Goal: Task Accomplishment & Management: Complete application form

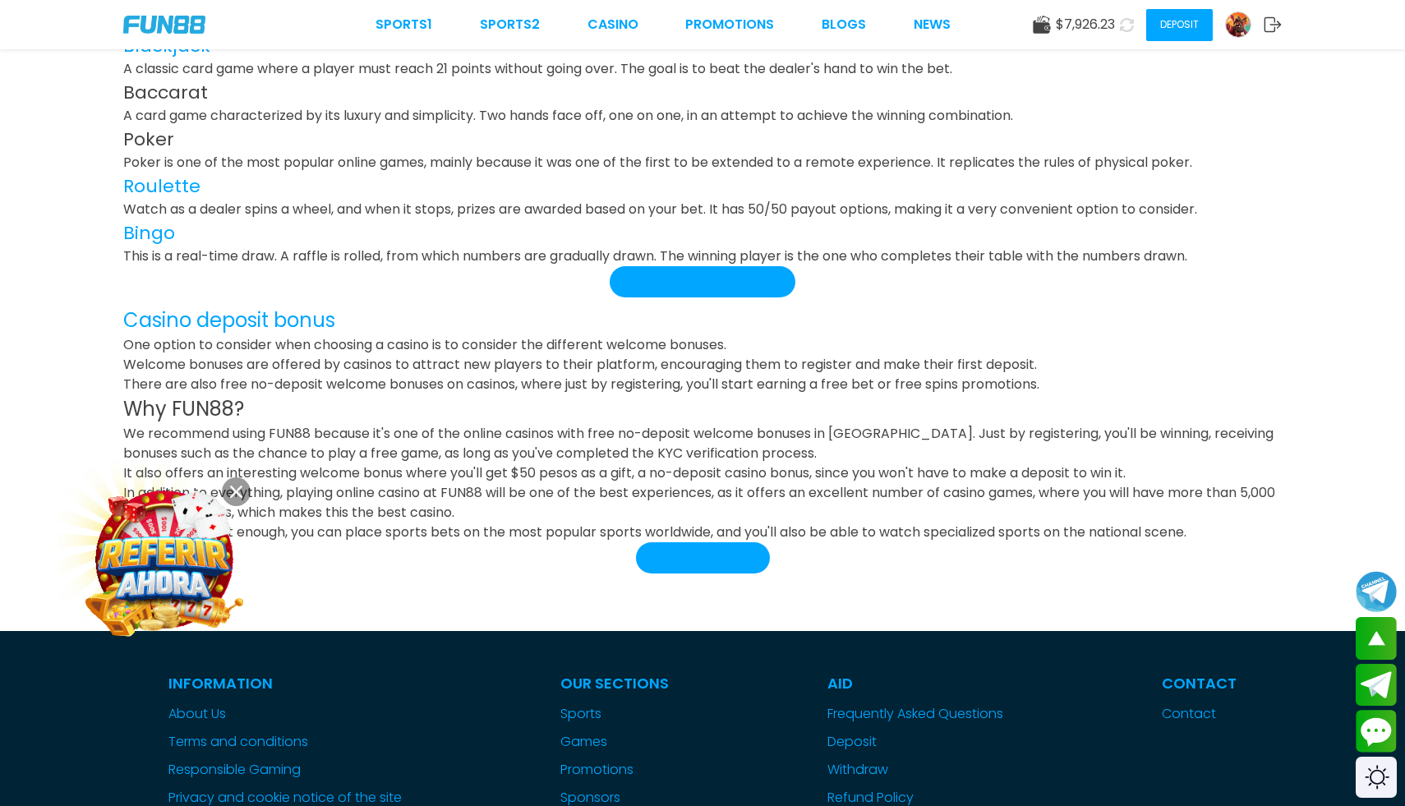
scroll to position [3555, 0]
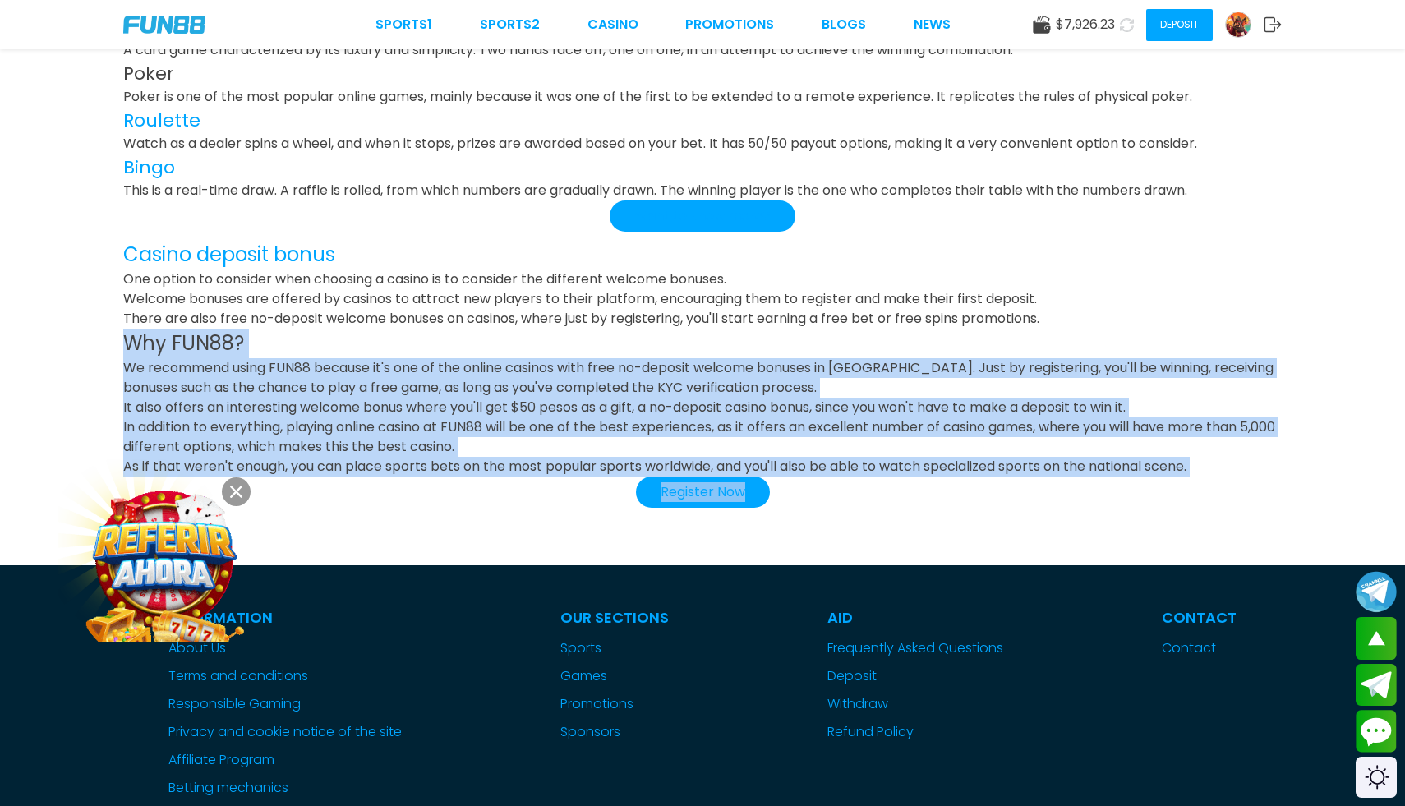
drag, startPoint x: 121, startPoint y: 271, endPoint x: 1315, endPoint y: 416, distance: 1203.3
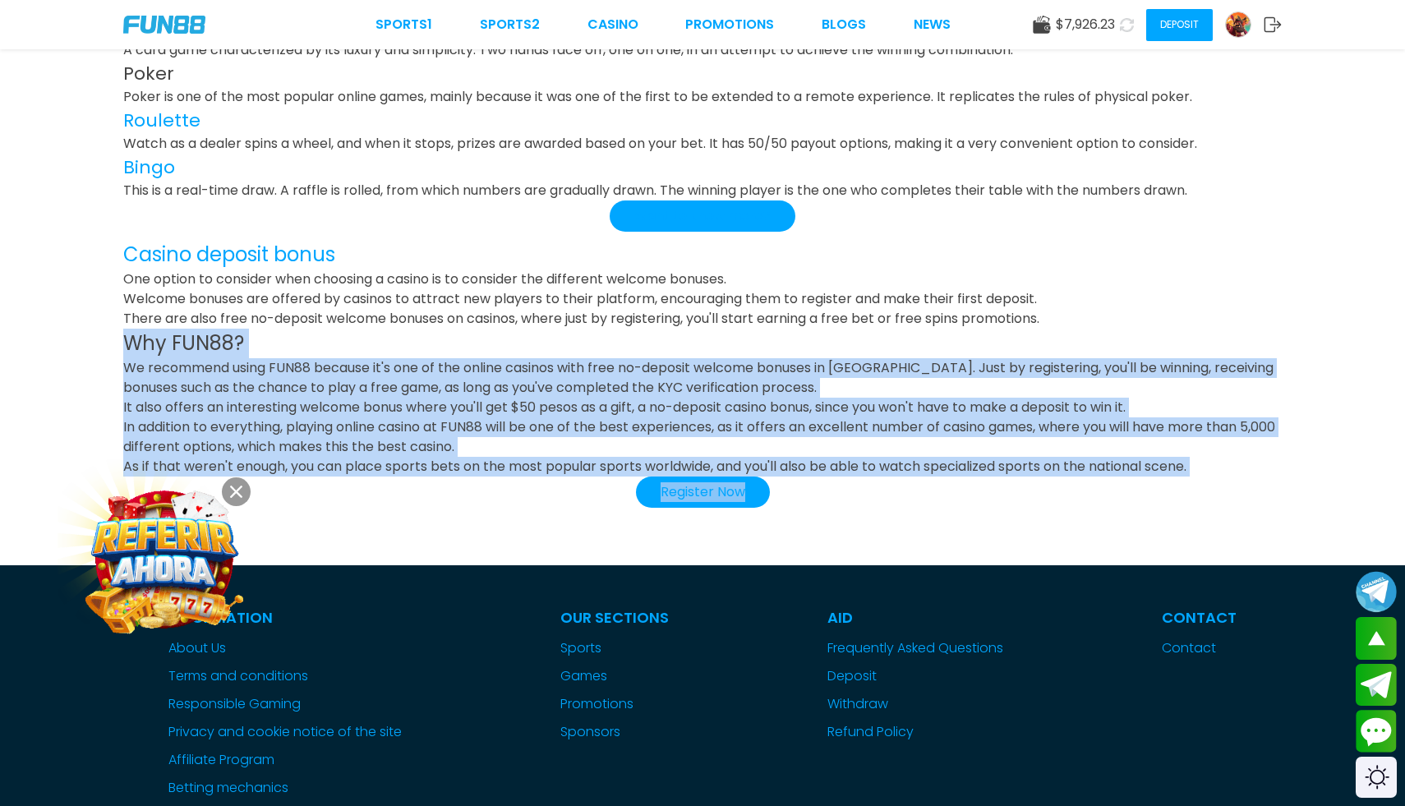
copy div "Why FUN88? We recommend using FUN88 because it's one of the online casinos with…"
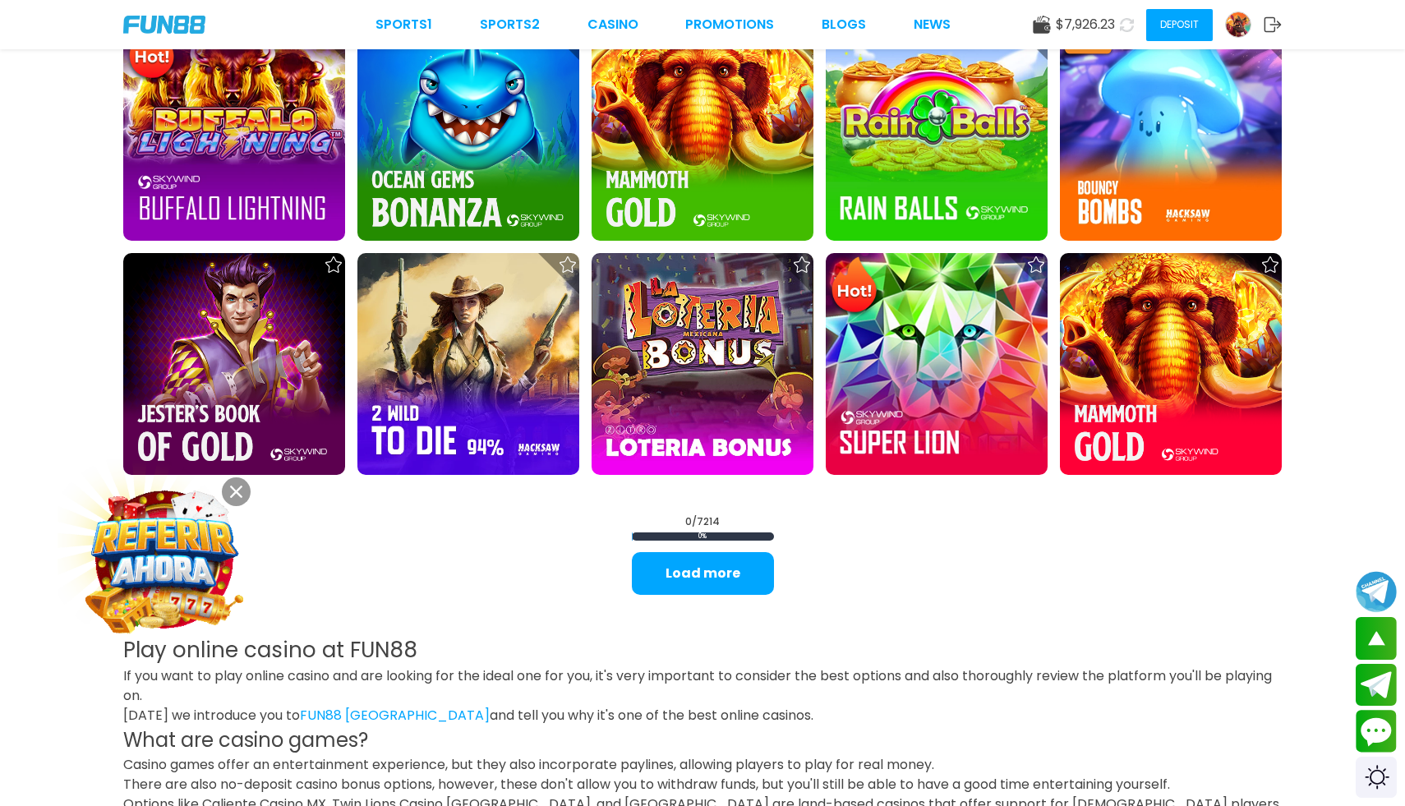
scroll to position [2135, 0]
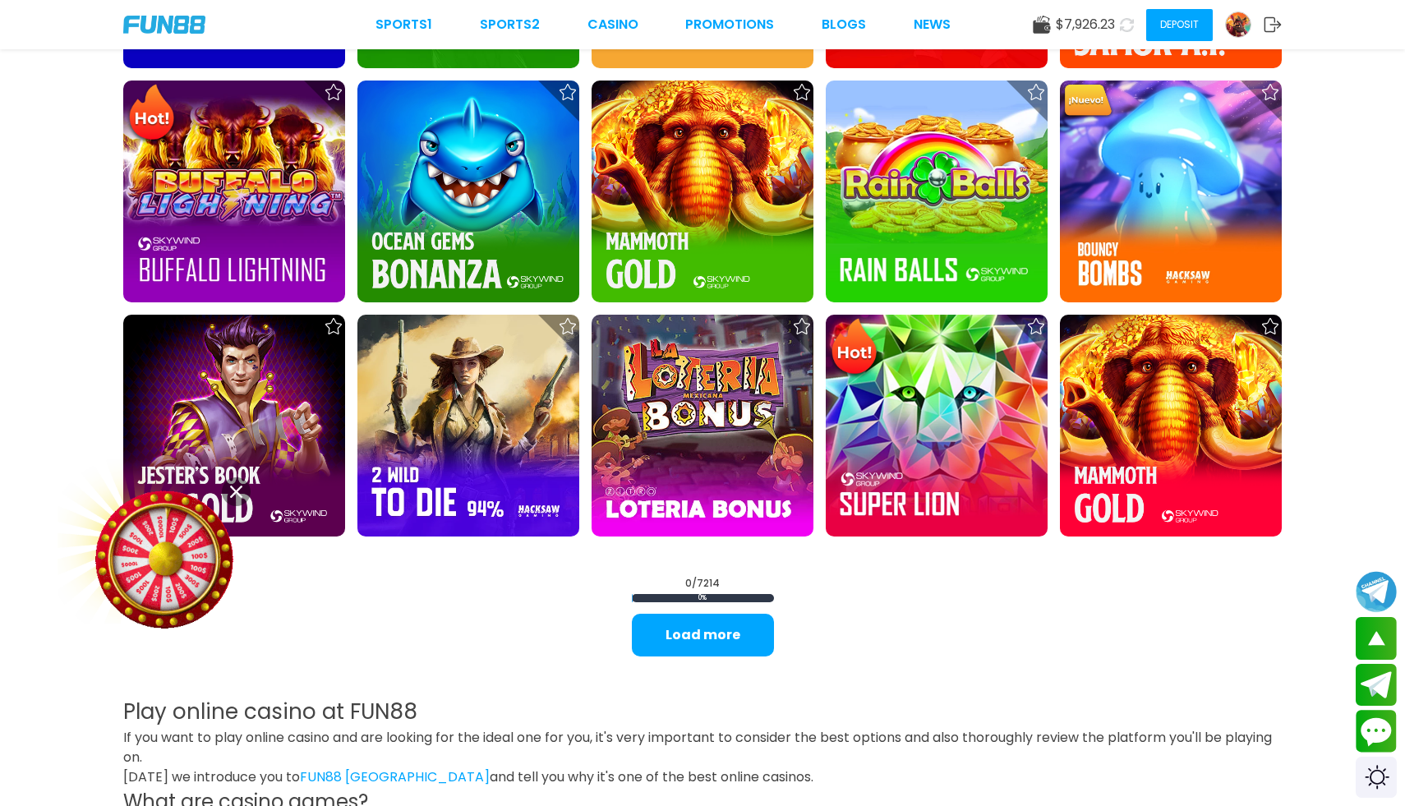
click at [1276, 24] on use at bounding box center [1272, 24] width 17 height 15
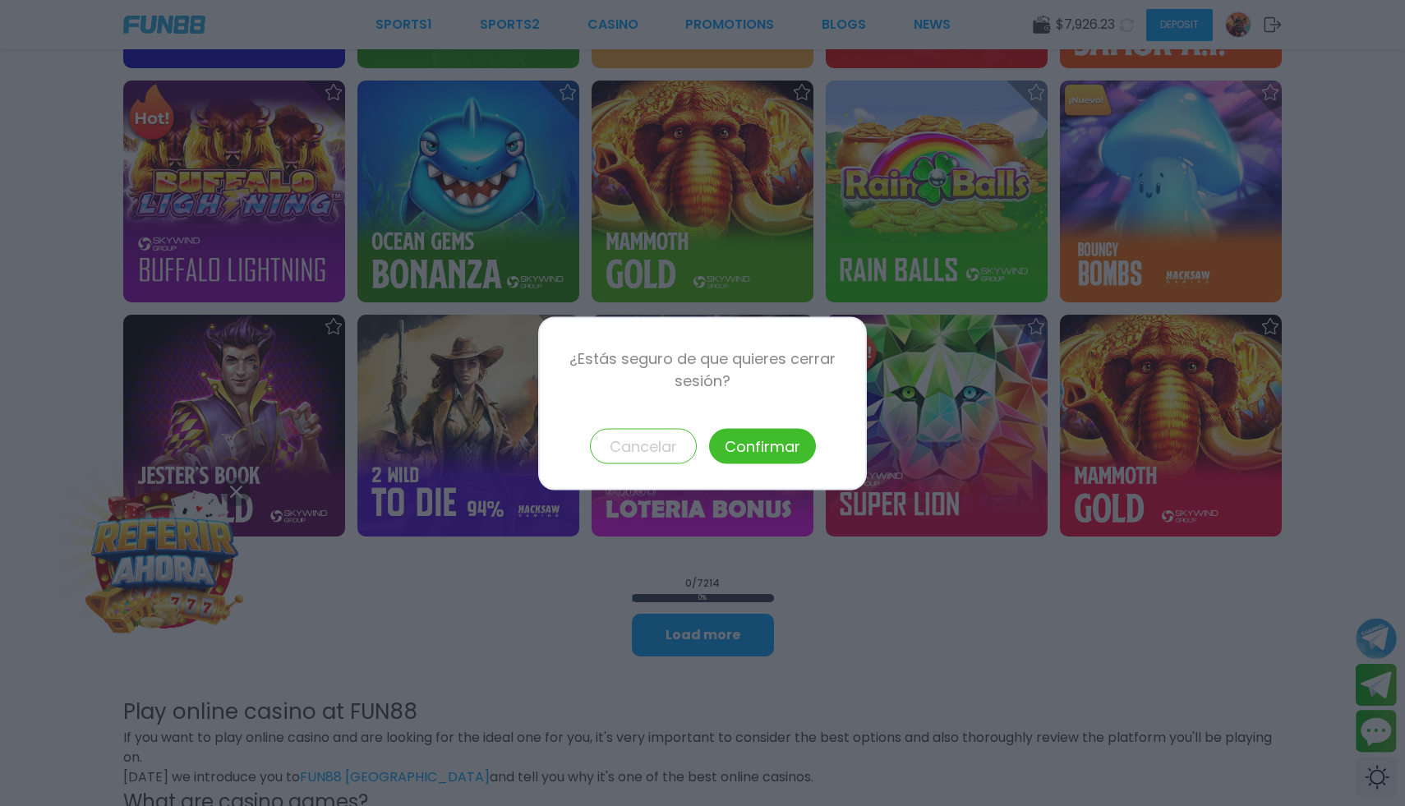
scroll to position [0, 0]
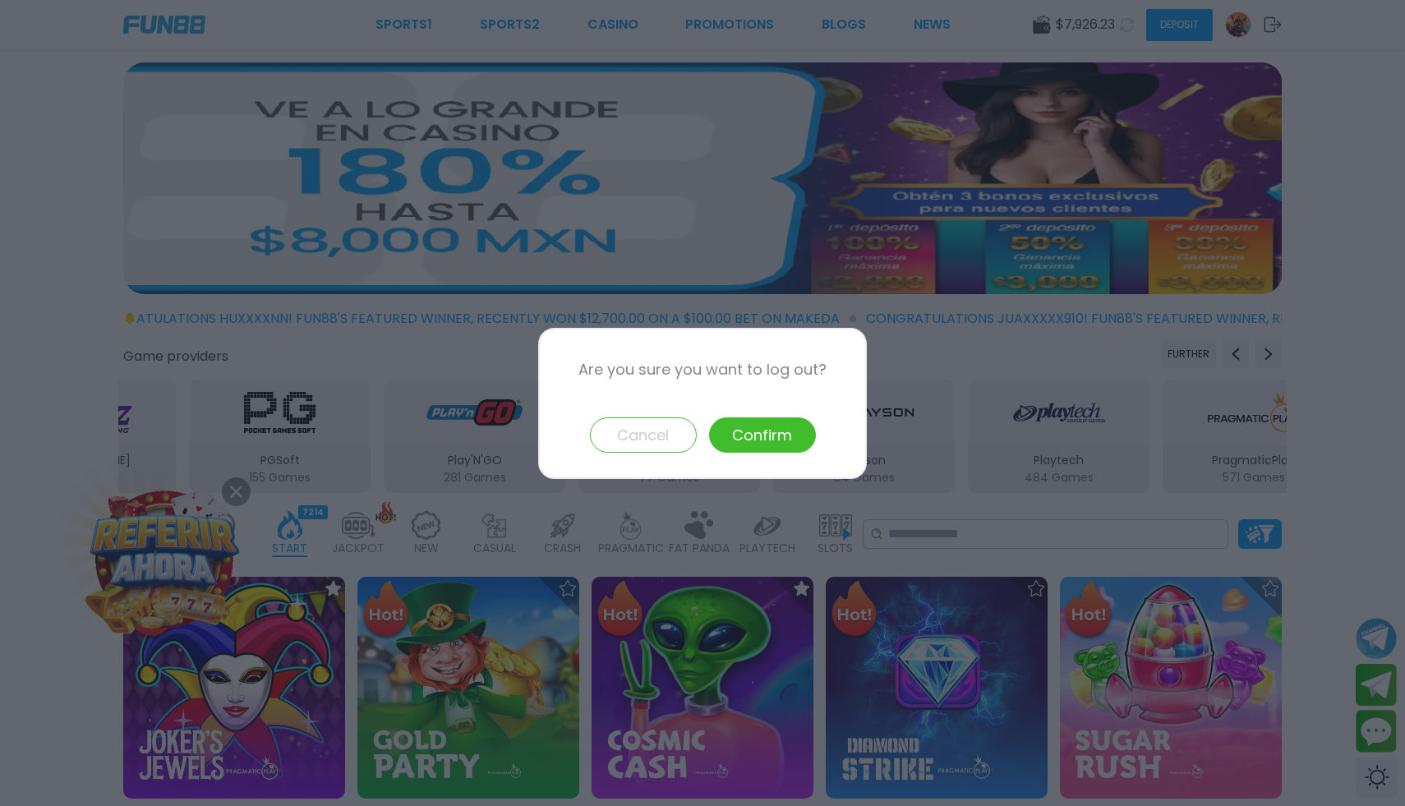
click at [772, 429] on font "Confirm" at bounding box center [762, 435] width 60 height 21
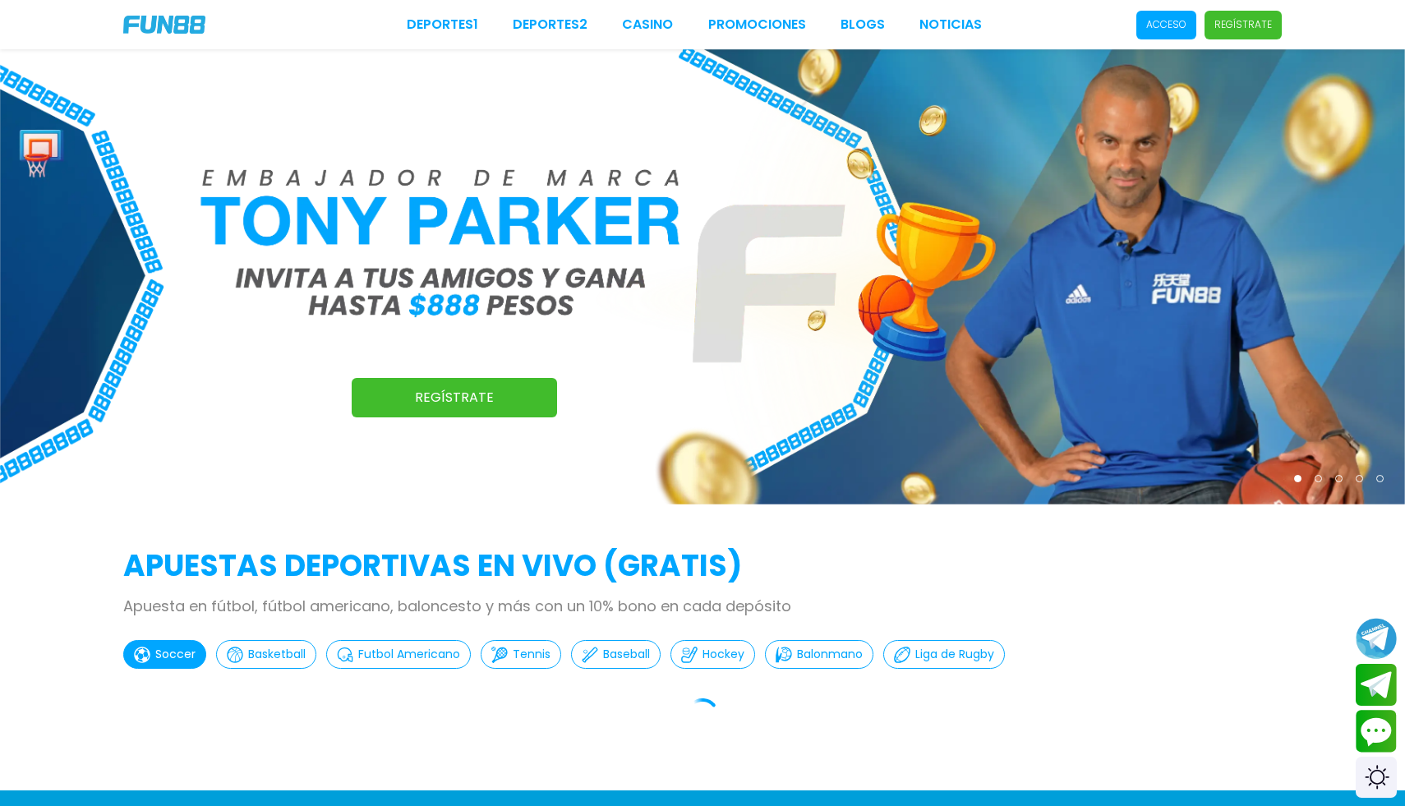
click at [1256, 32] on span "Regístrate" at bounding box center [1242, 25] width 77 height 29
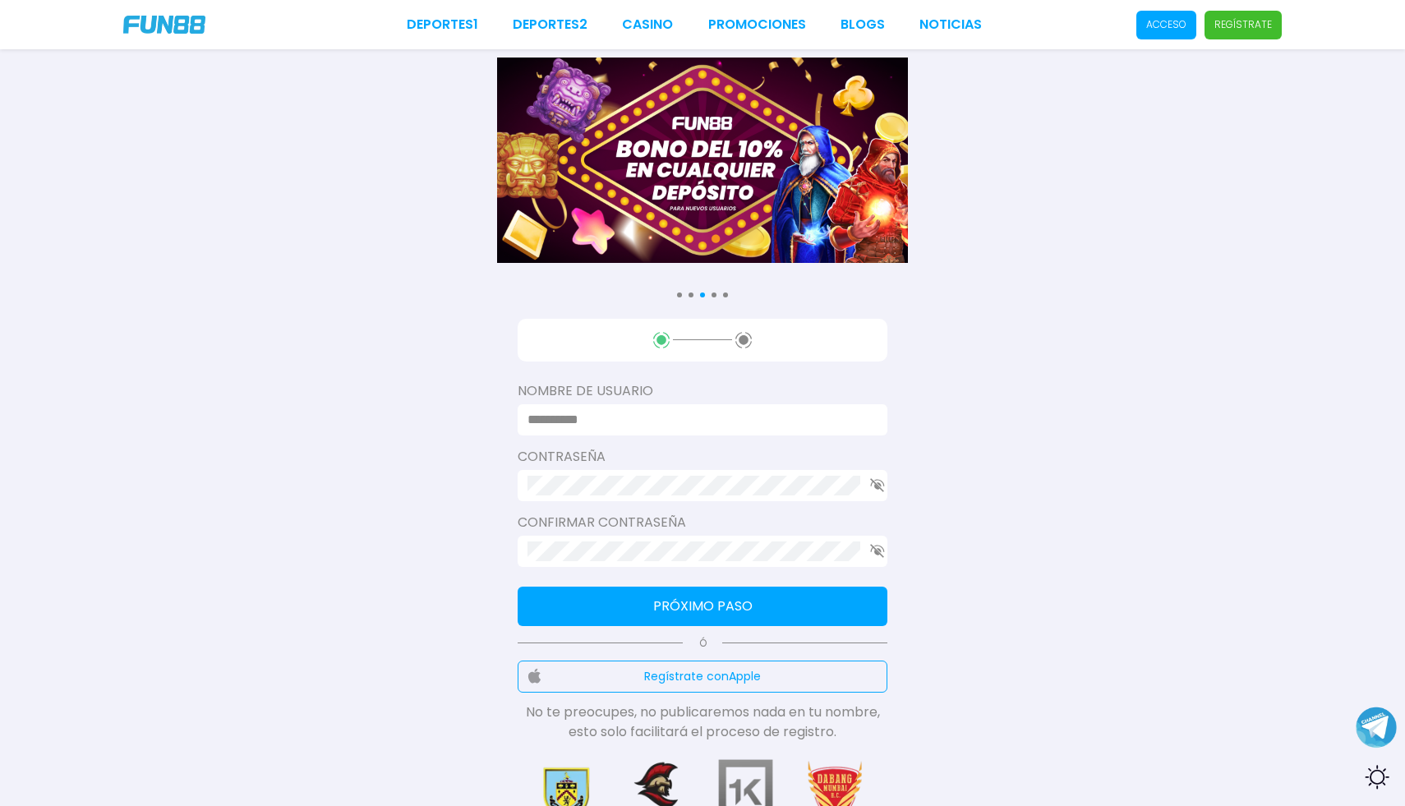
click at [183, 30] on img at bounding box center [164, 25] width 82 height 18
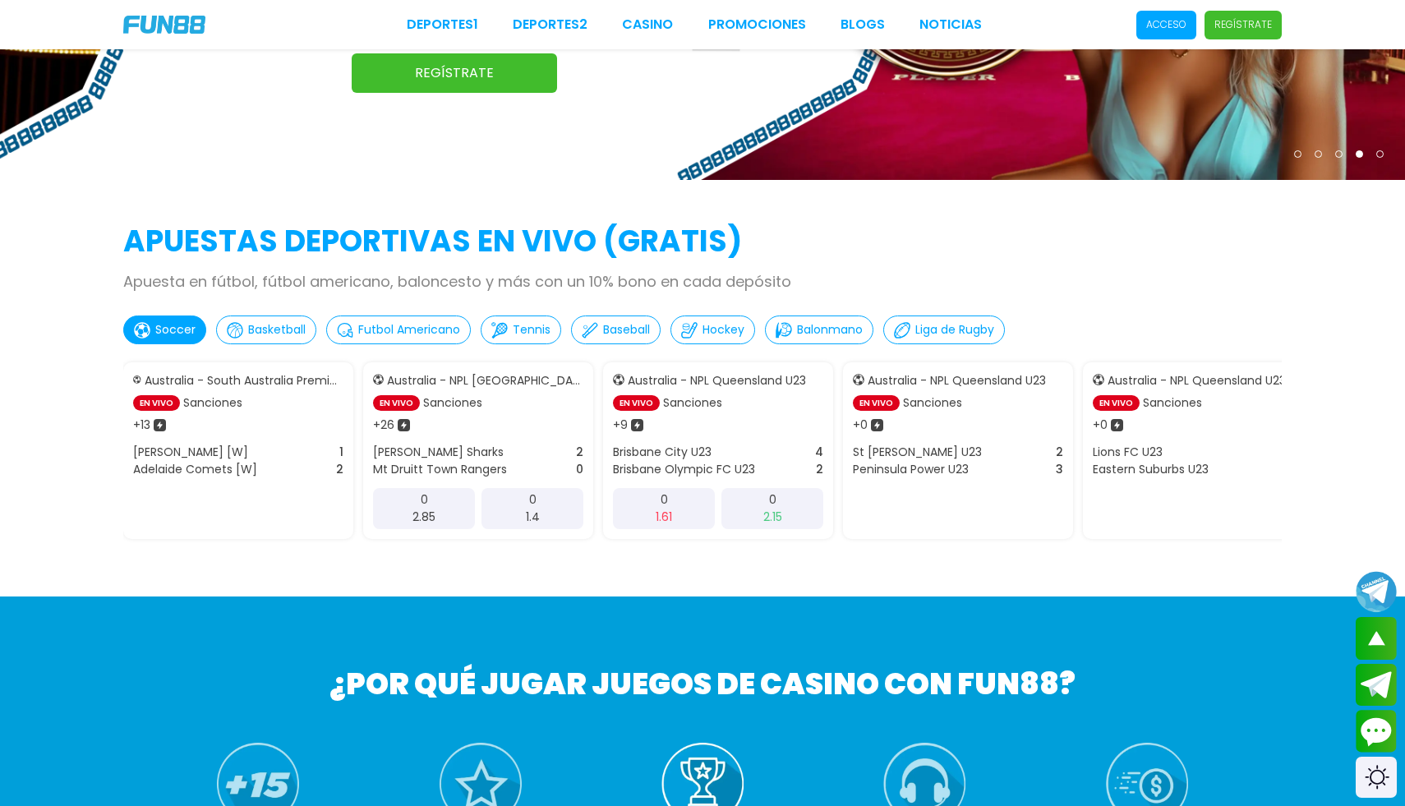
scroll to position [338, 0]
